Goal: Task Accomplishment & Management: Use online tool/utility

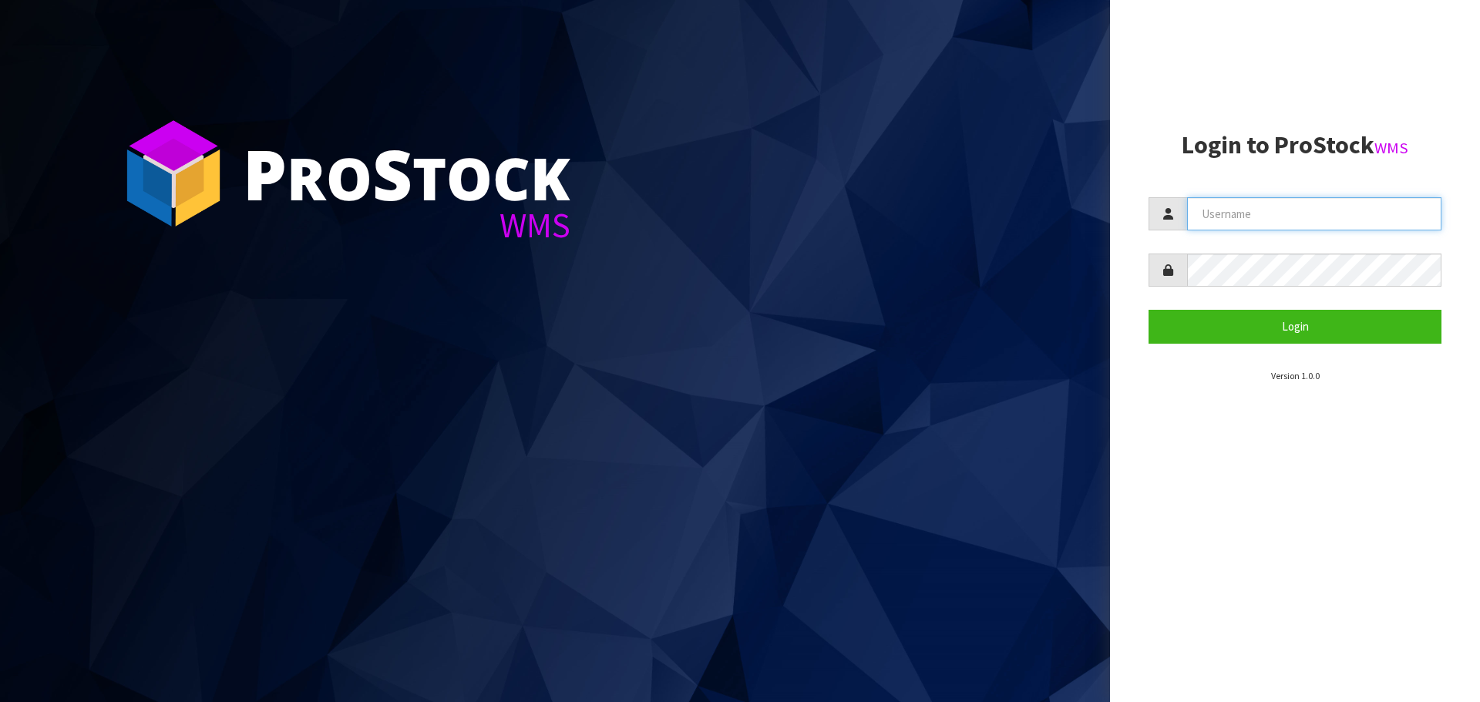
click at [1285, 212] on input "text" at bounding box center [1314, 213] width 254 height 33
click at [1261, 225] on input "text" at bounding box center [1314, 213] width 254 height 33
type input "KitchenAid"
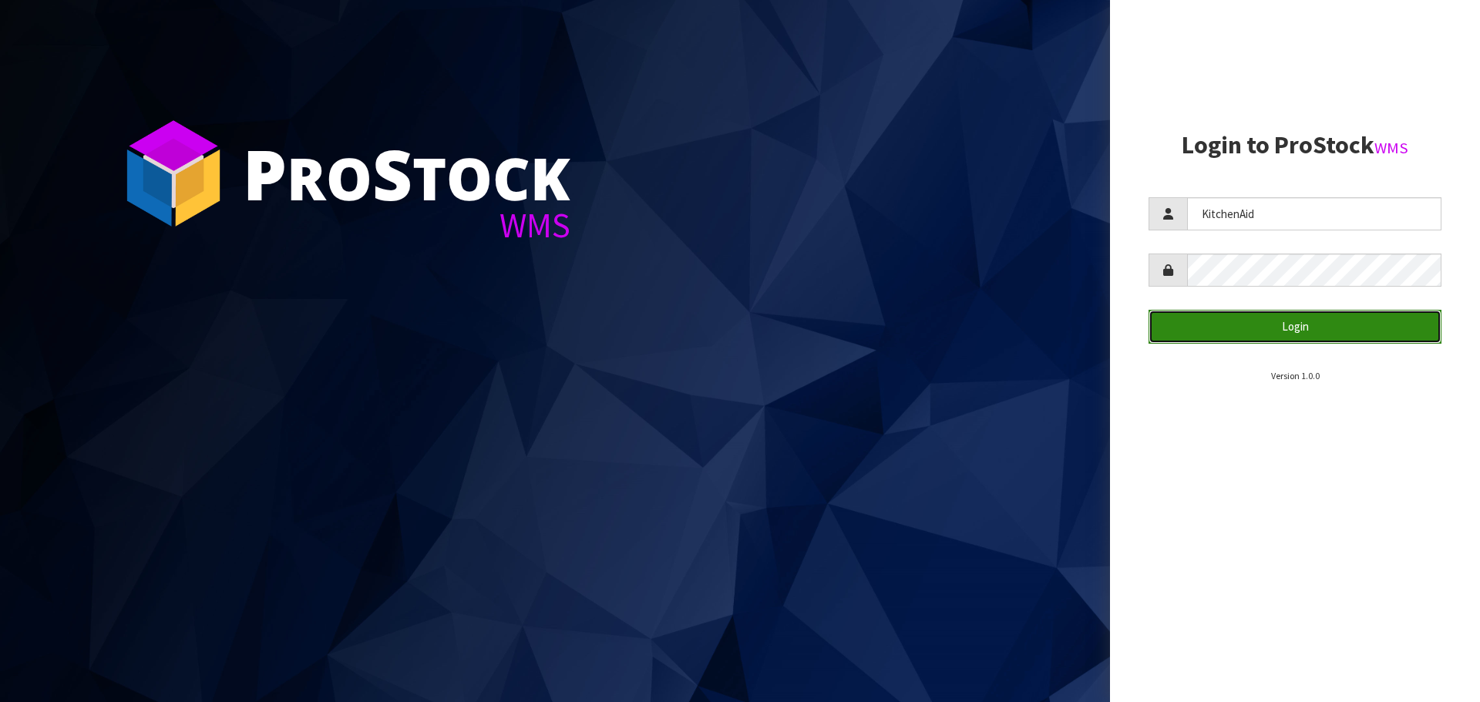
click at [1242, 329] on button "Login" at bounding box center [1295, 326] width 293 height 33
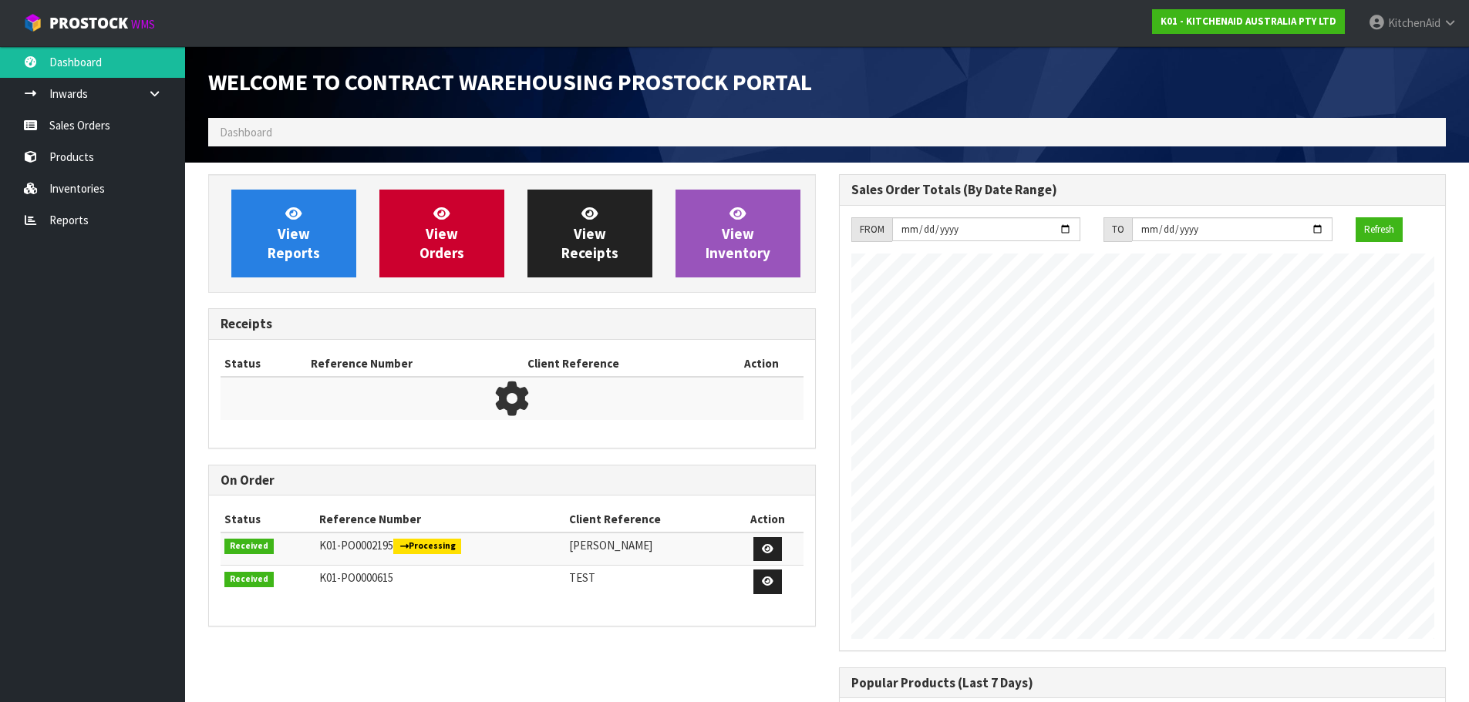
scroll to position [855, 630]
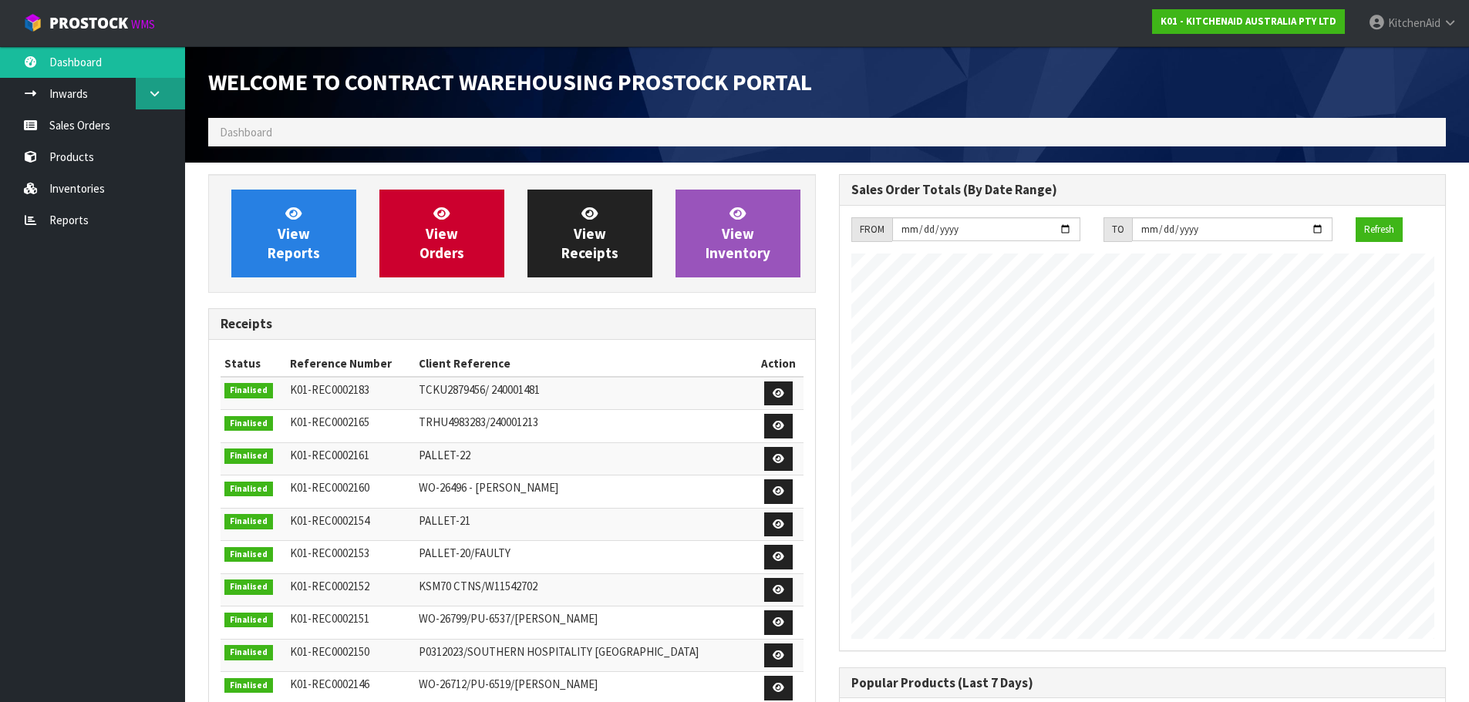
click at [150, 93] on icon at bounding box center [154, 94] width 15 height 12
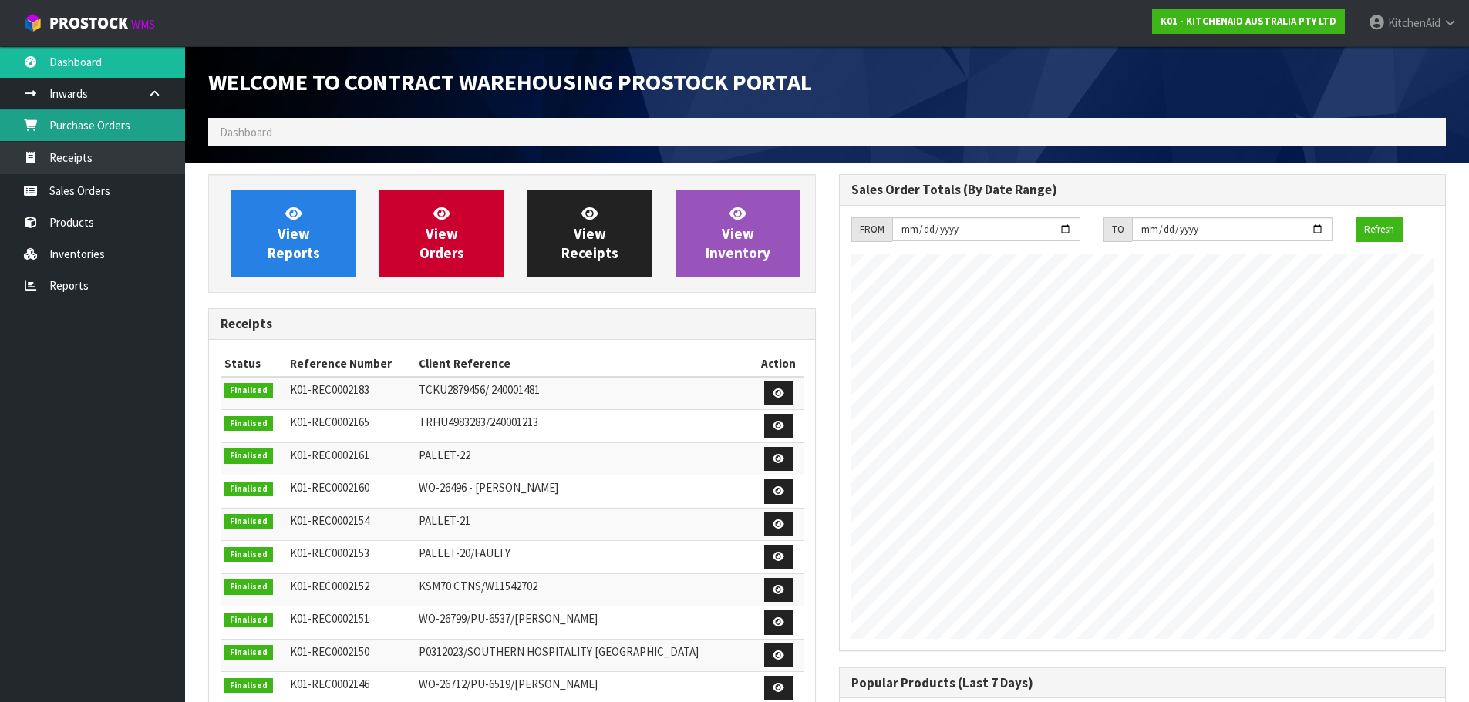
click at [125, 120] on link "Purchase Orders" at bounding box center [92, 125] width 185 height 32
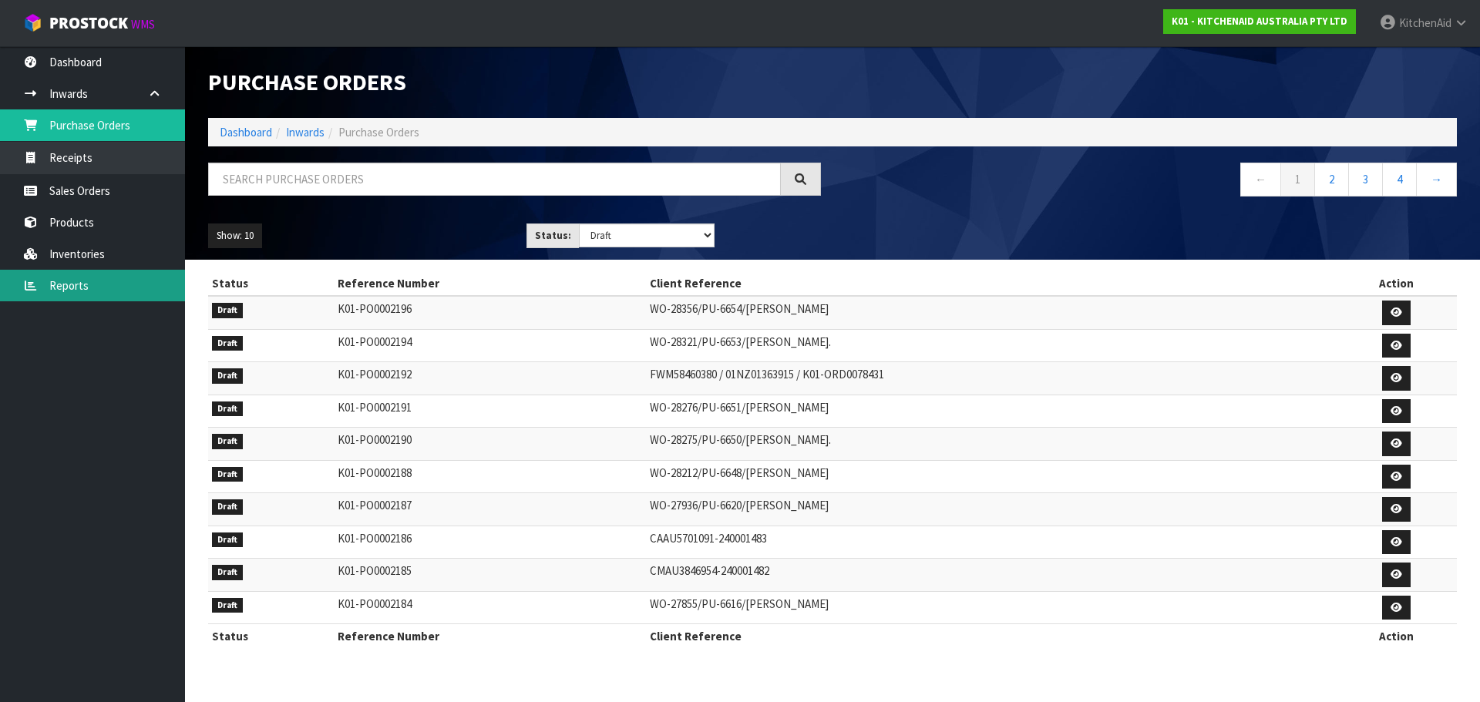
click at [80, 286] on link "Reports" at bounding box center [92, 286] width 185 height 32
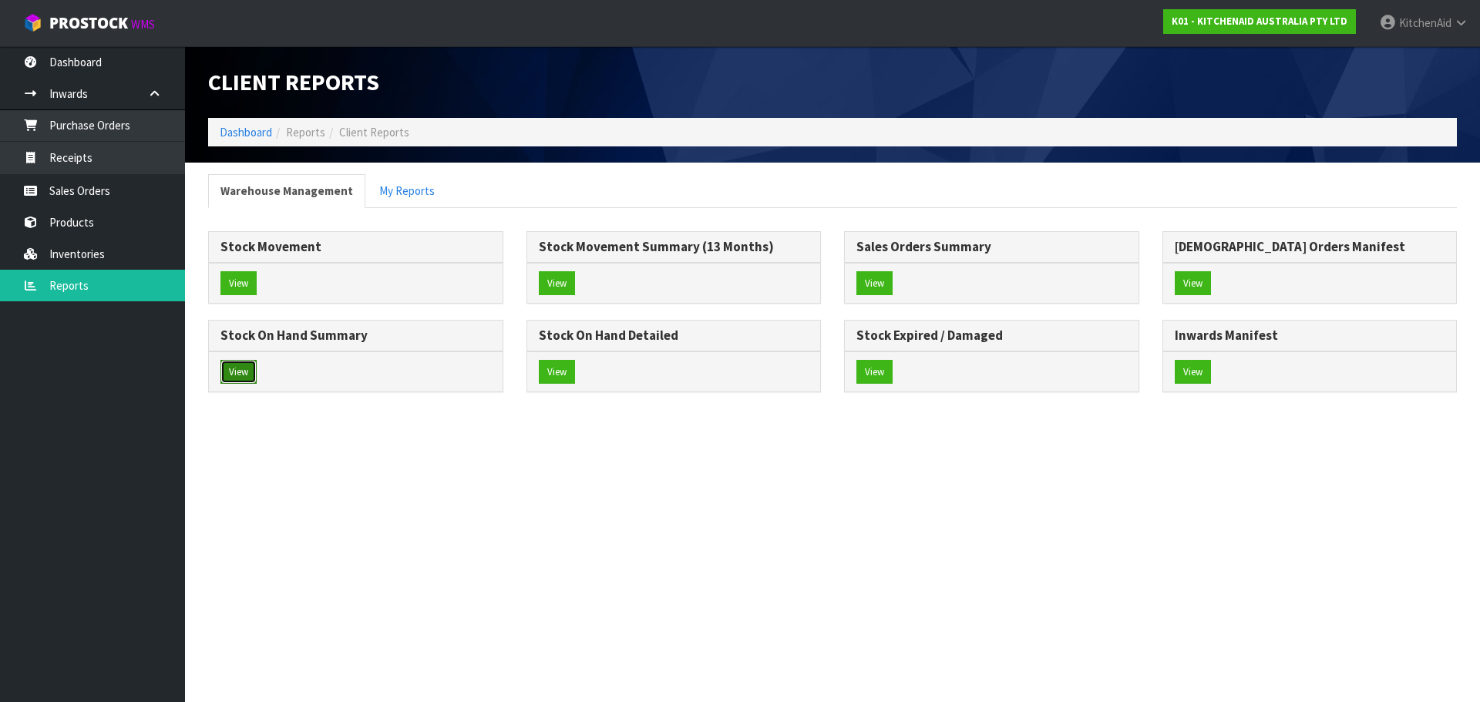
click at [247, 373] on button "View" at bounding box center [239, 372] width 36 height 25
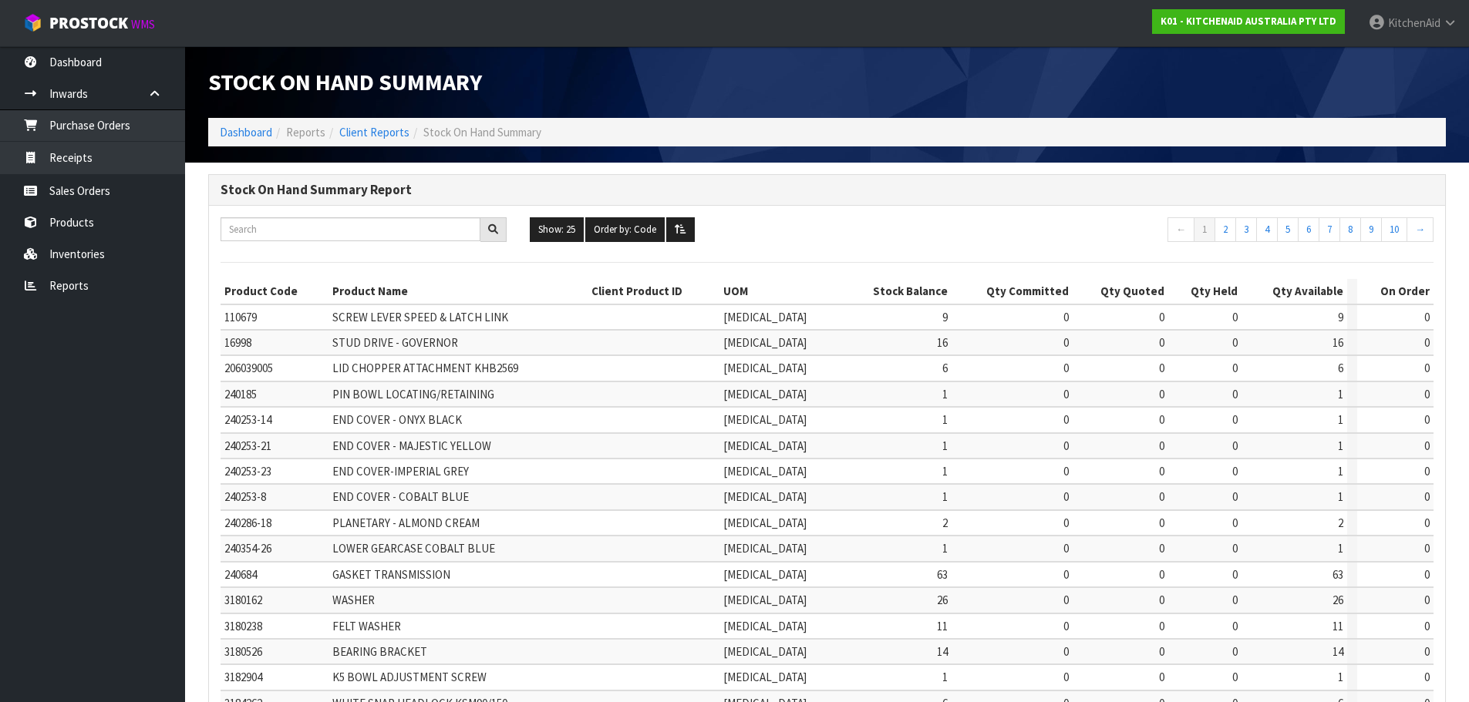
scroll to position [367, 0]
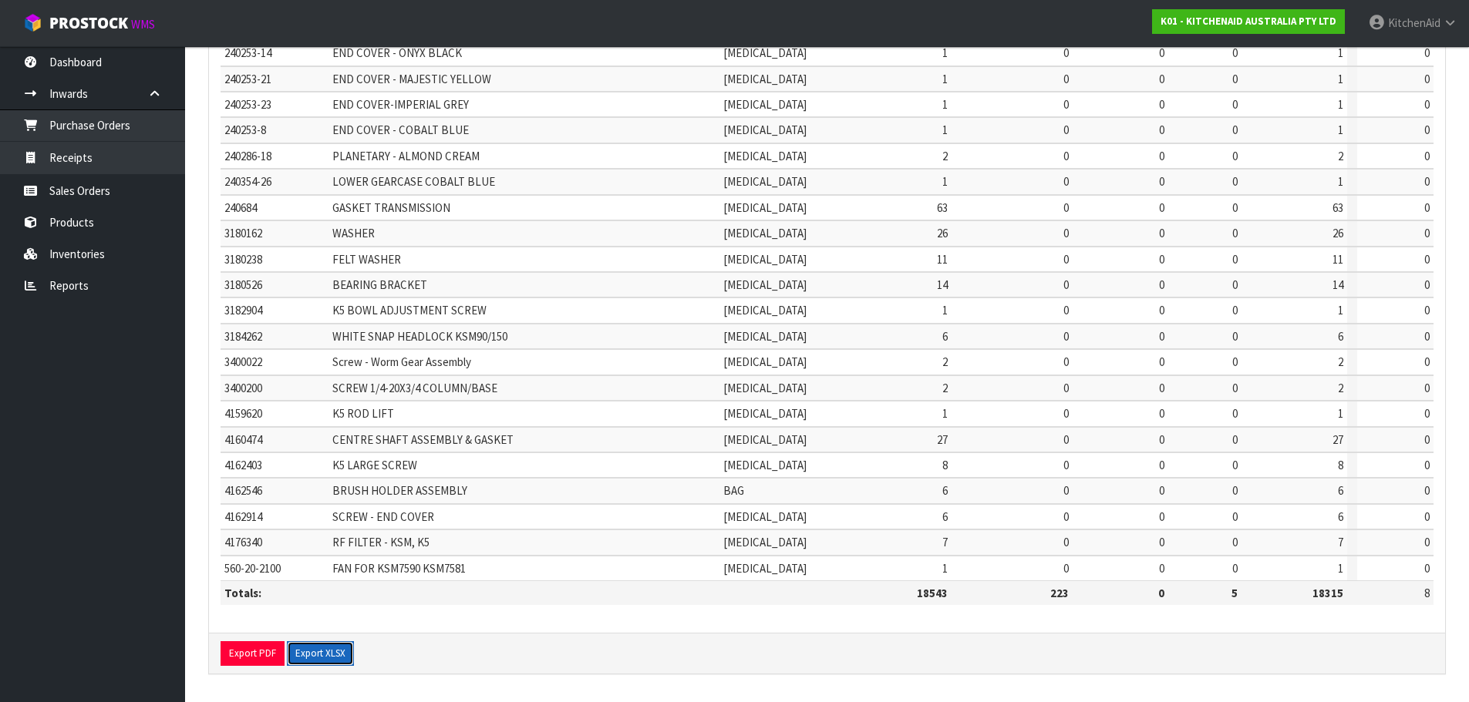
click at [318, 653] on button "Export XLSX" at bounding box center [320, 653] width 67 height 25
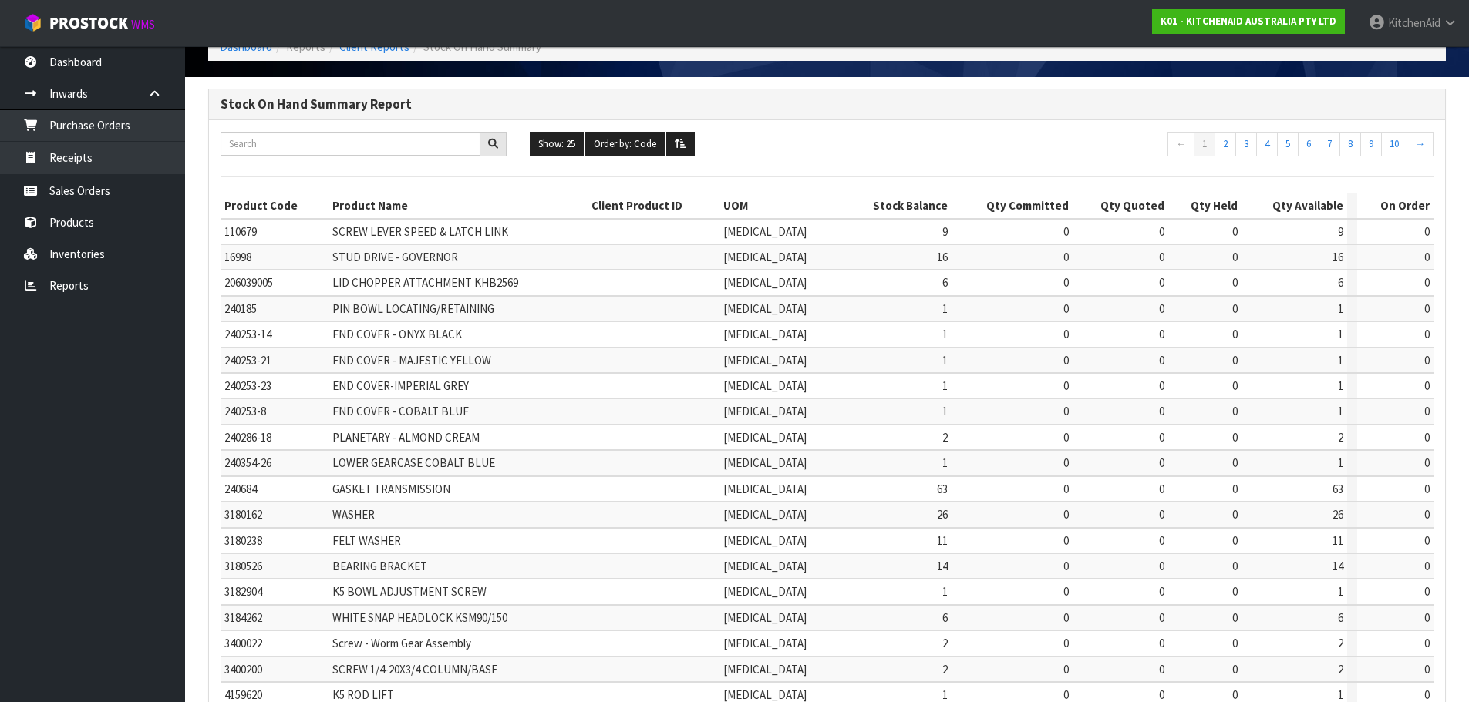
scroll to position [0, 0]
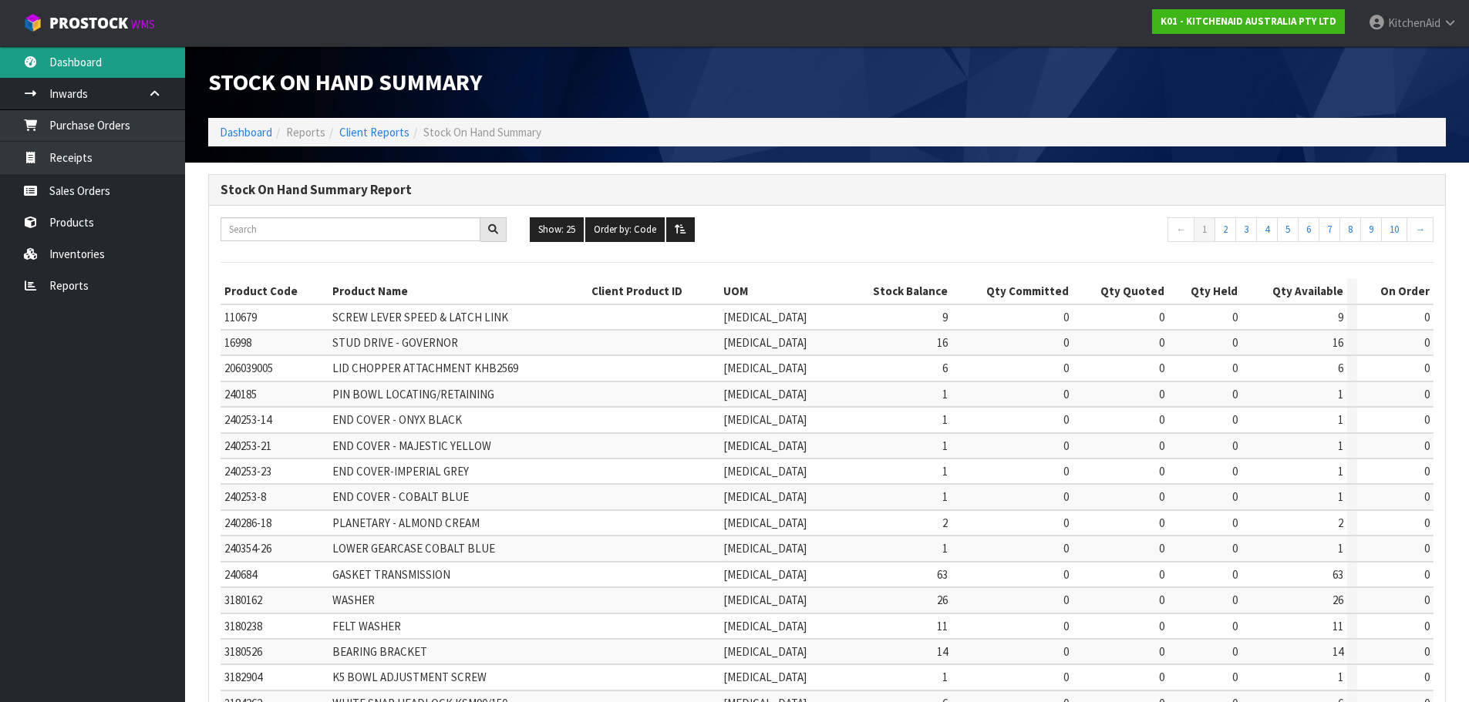
click at [73, 66] on link "Dashboard" at bounding box center [92, 62] width 185 height 32
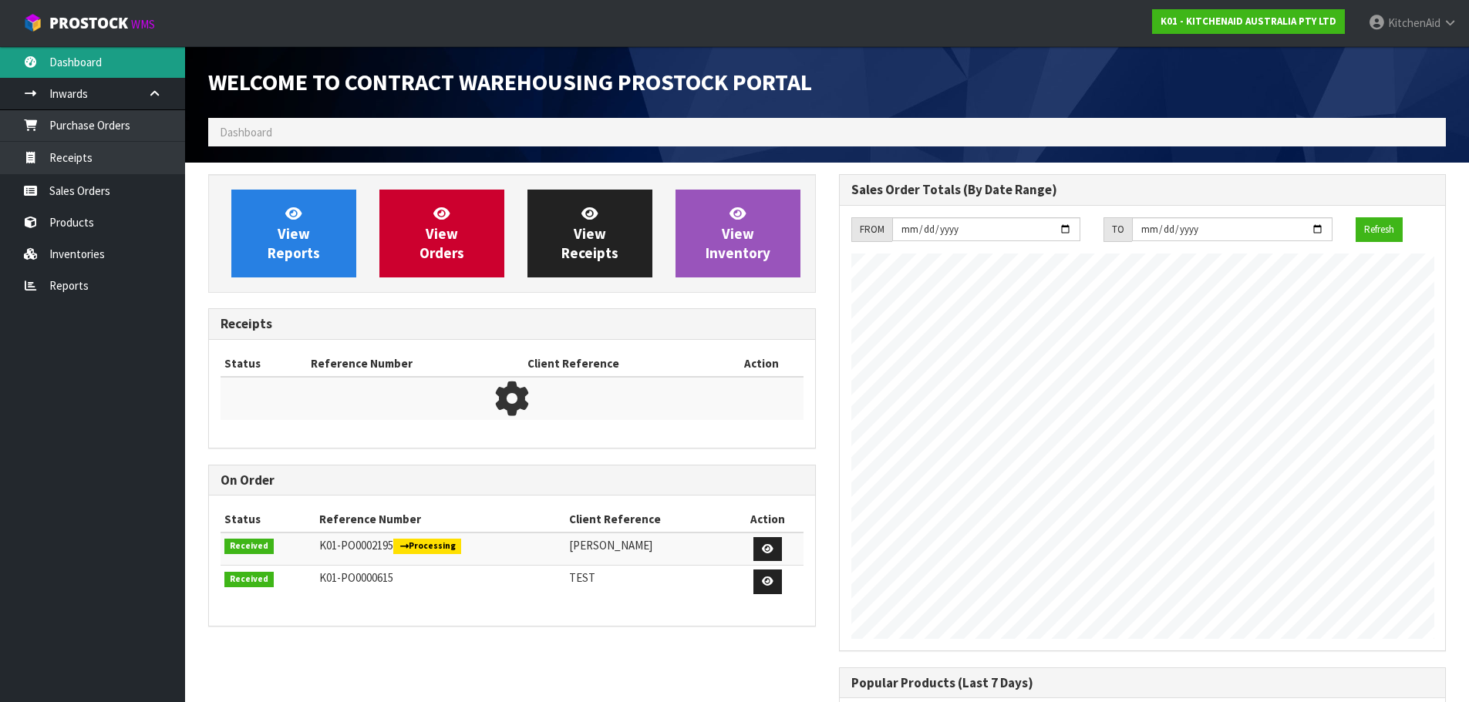
scroll to position [855, 630]
